Goal: Information Seeking & Learning: Learn about a topic

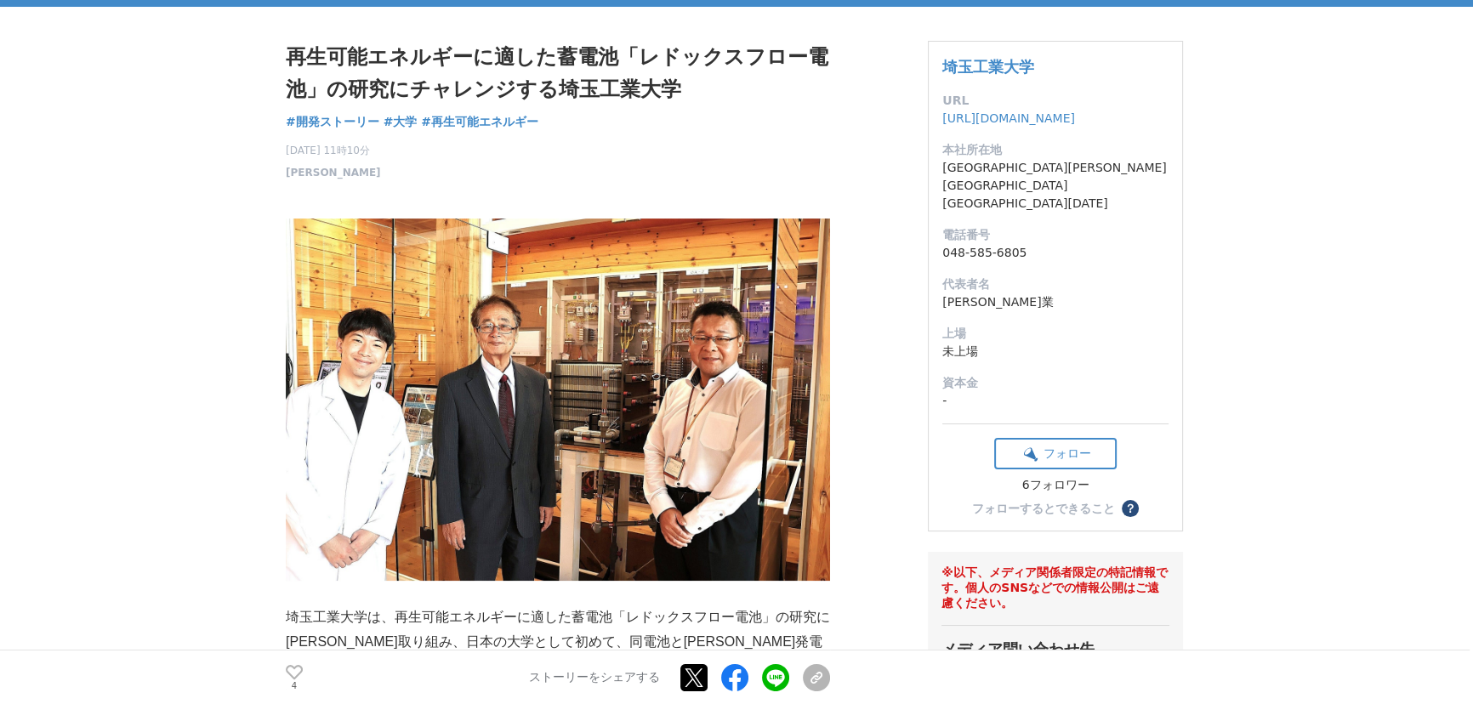
scroll to position [231, 0]
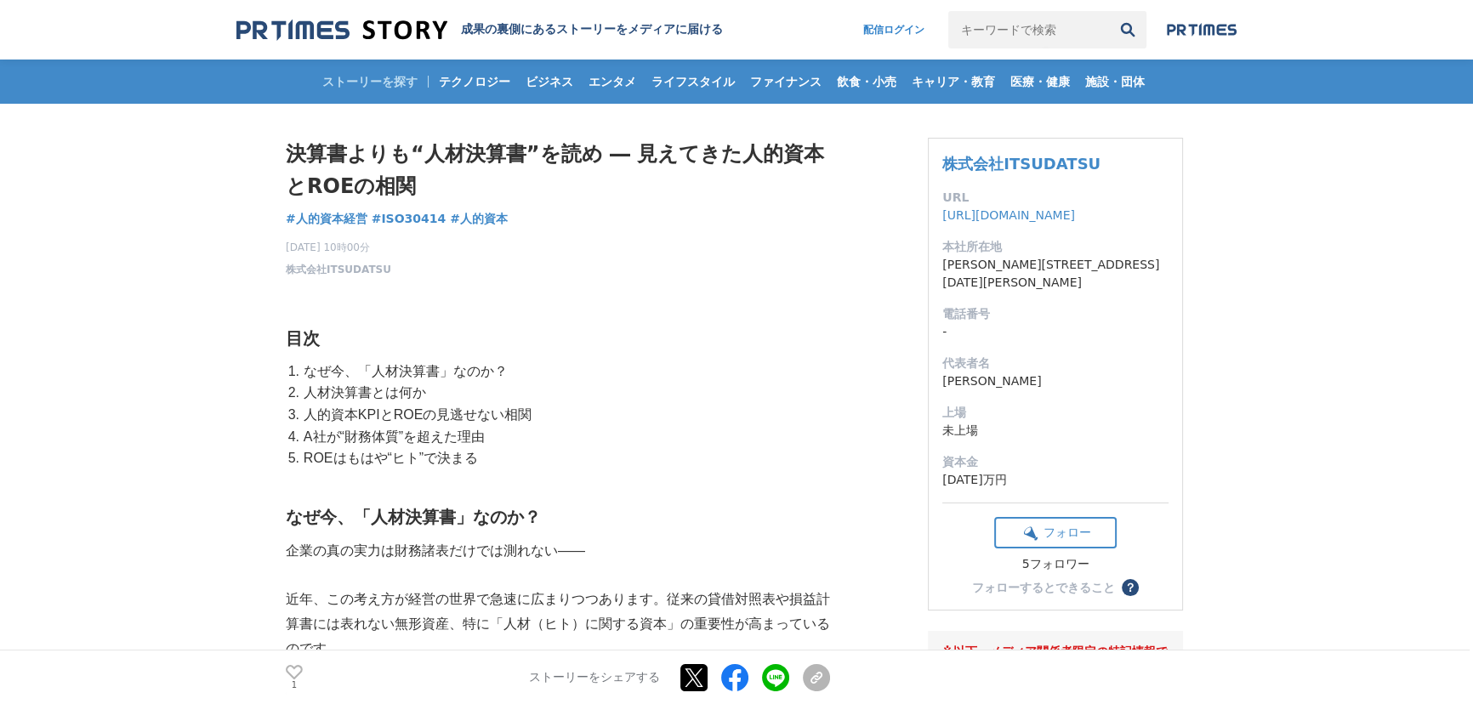
click at [552, 144] on h1 "決算書よりも“人材決算書”を読め ― 見えてきた人的資本とROEの相関" at bounding box center [558, 170] width 544 height 65
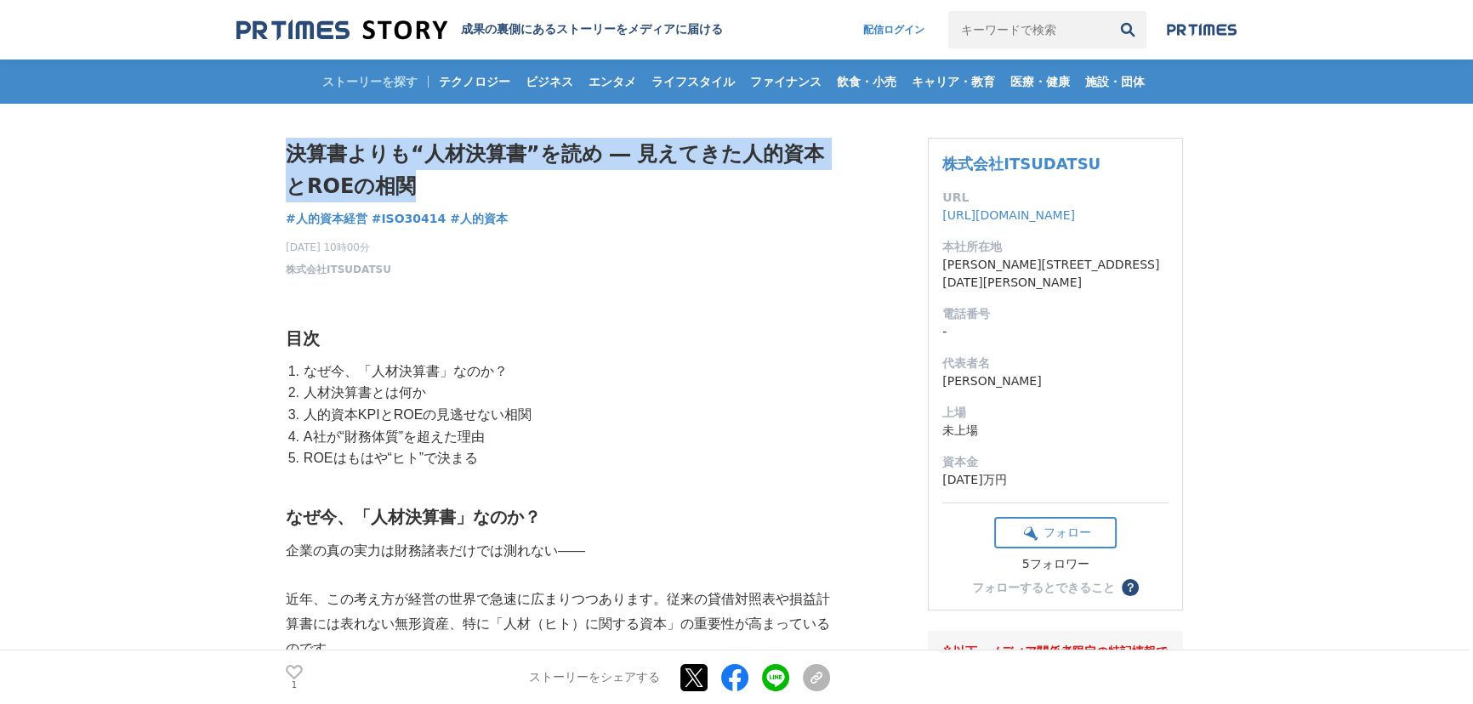
click at [552, 144] on h1 "決算書よりも“人材決算書”を読め ― 見えてきた人的資本とROEの相関" at bounding box center [558, 170] width 544 height 65
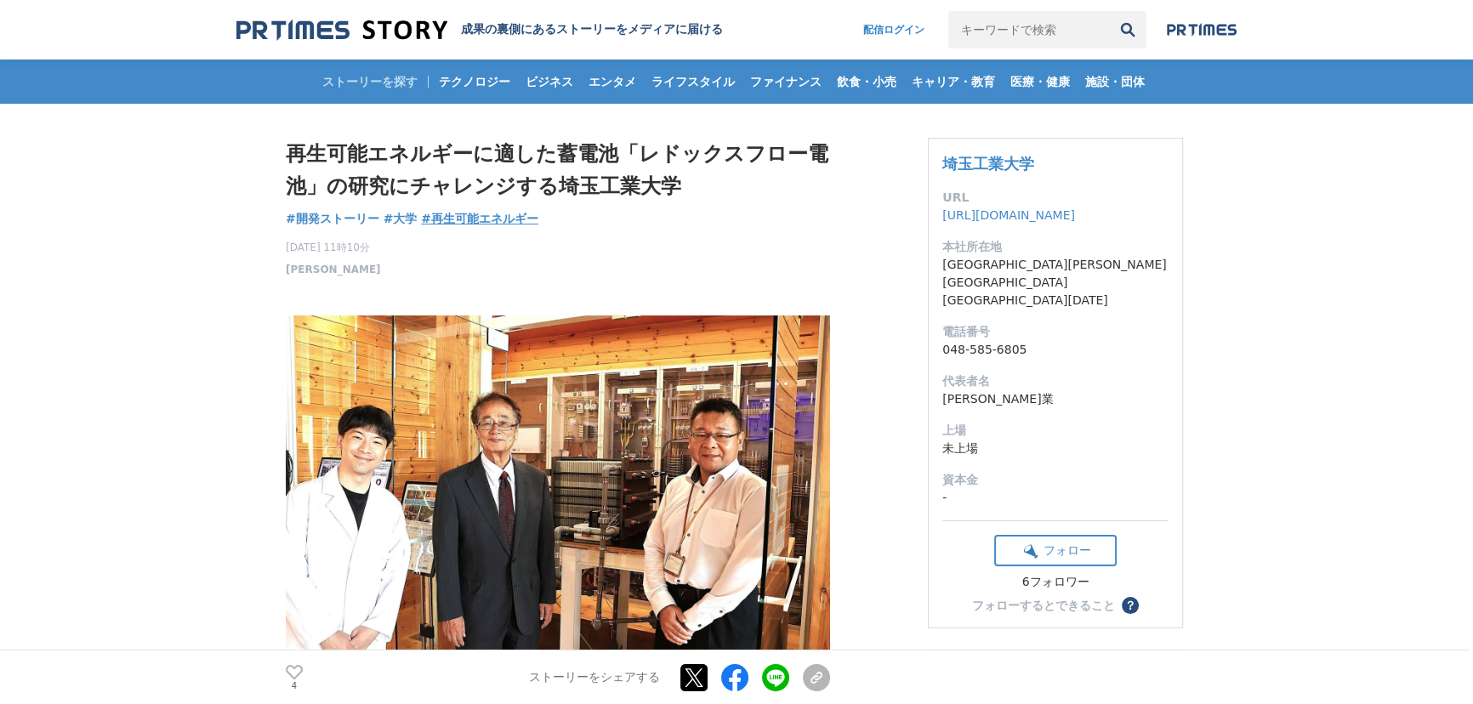
click at [494, 217] on span "#再生可能エネルギー" at bounding box center [479, 218] width 117 height 15
click at [425, 164] on h1 "再生可能エネルギーに適した蓄電池「レドックスフロー電池」の研究にチャレンジする埼玉工業大学" at bounding box center [558, 170] width 544 height 65
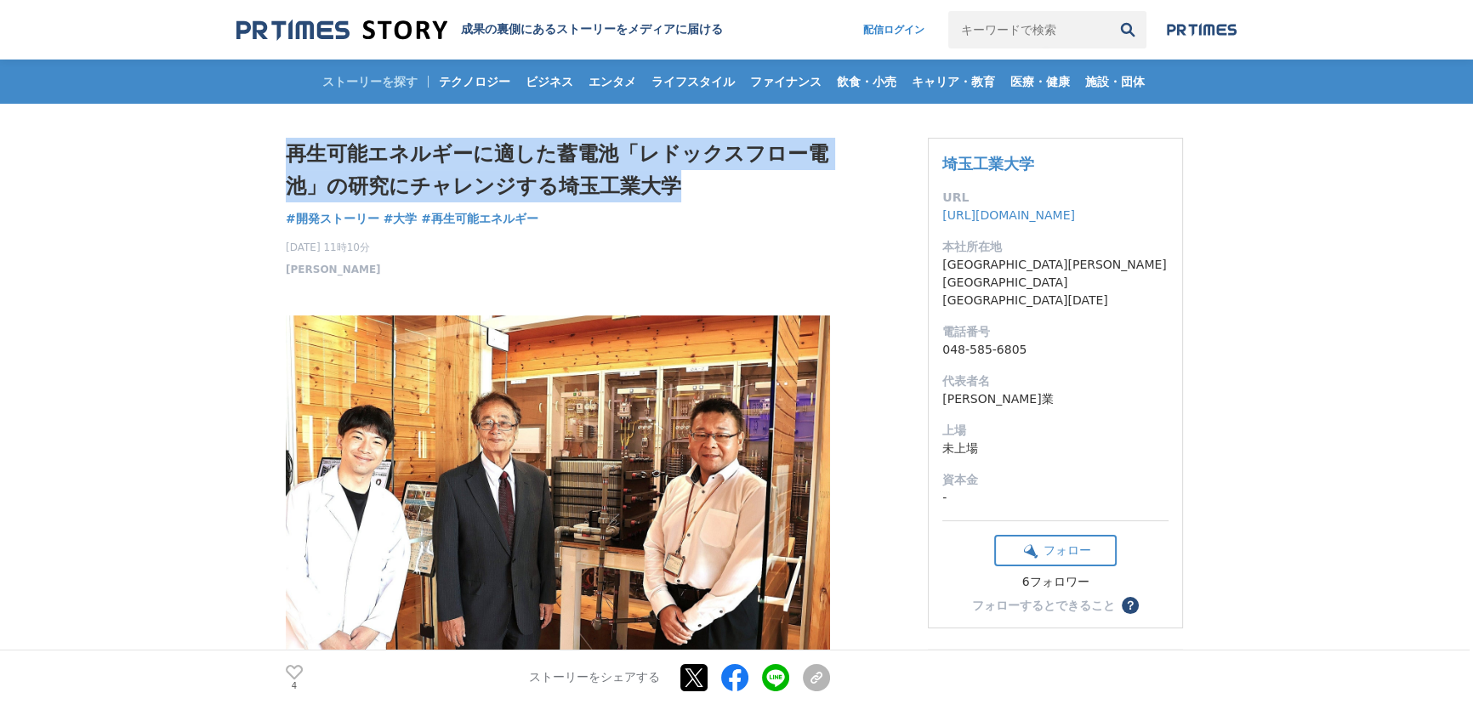
click at [425, 164] on h1 "再生可能エネルギーに適した蓄電池「レドックスフロー電池」の研究にチャレンジする埼玉工業大学" at bounding box center [558, 170] width 544 height 65
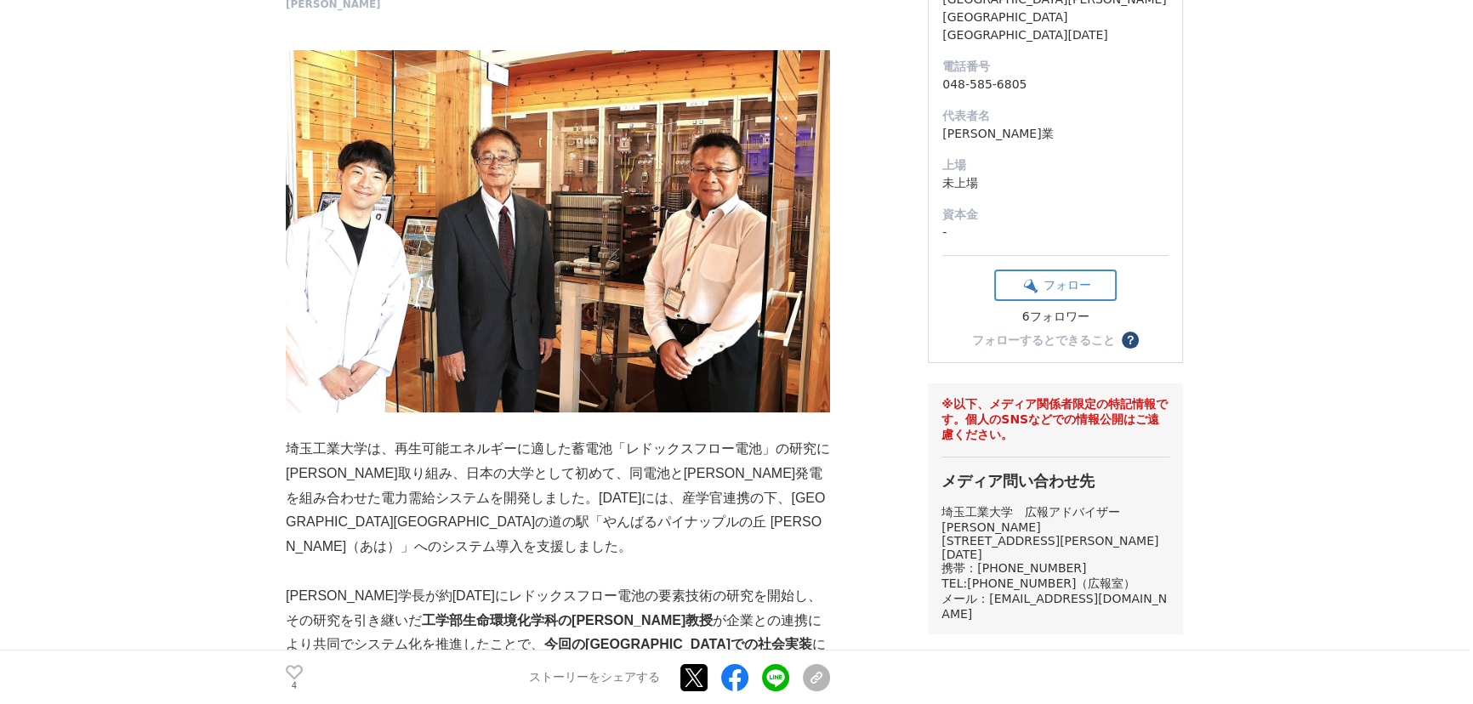
scroll to position [231, 0]
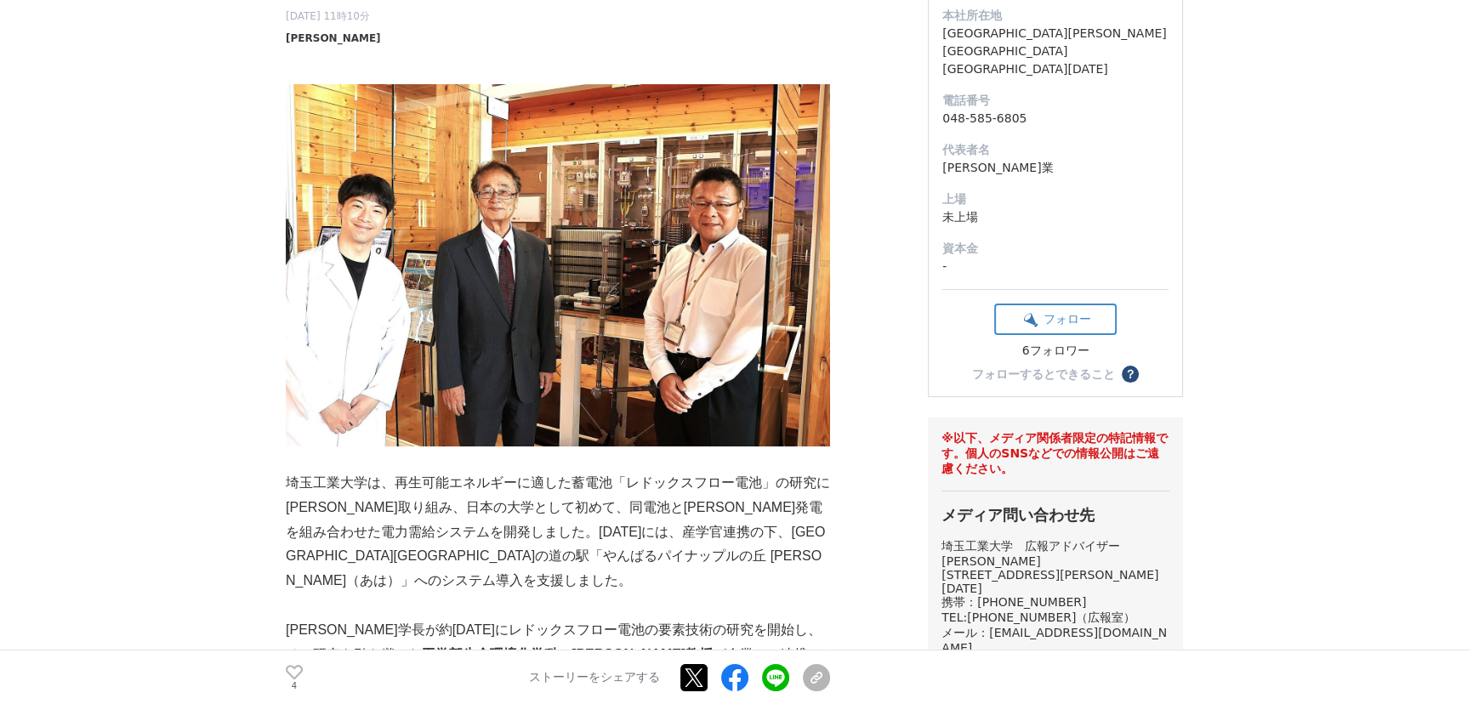
click at [310, 34] on span "[PERSON_NAME]" at bounding box center [333, 38] width 95 height 15
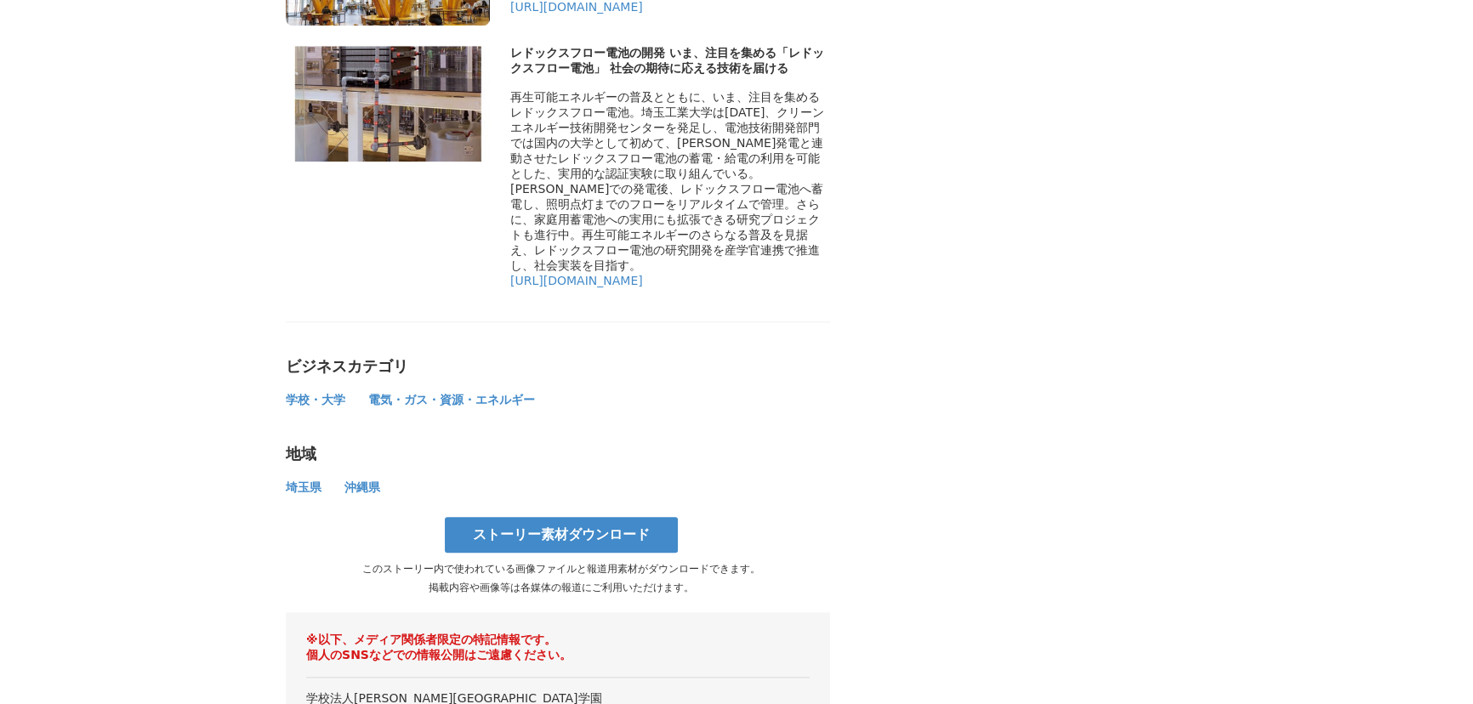
scroll to position [10281, 0]
